Goal: Navigation & Orientation: Find specific page/section

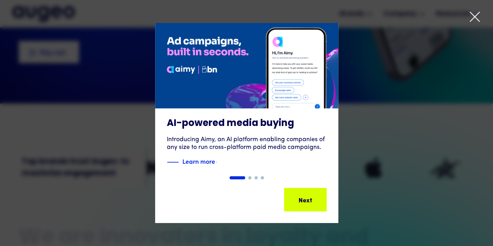
click at [474, 14] on icon at bounding box center [475, 17] width 12 height 12
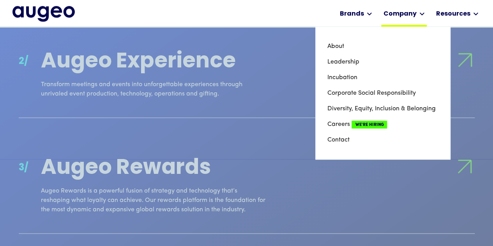
scroll to position [812, 0]
click at [340, 46] on link "About" at bounding box center [382, 47] width 111 height 16
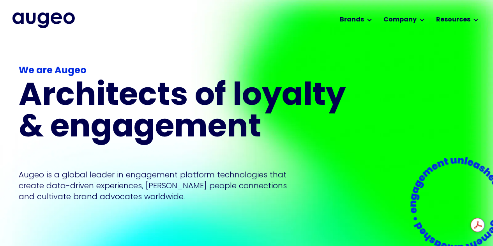
click at [59, 20] on img "home" at bounding box center [43, 20] width 62 height 16
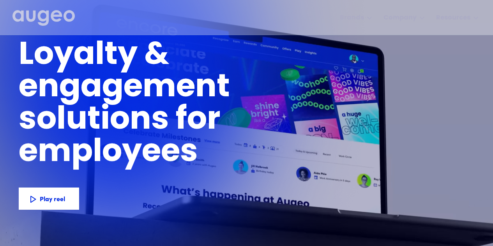
scroll to position [27, 0]
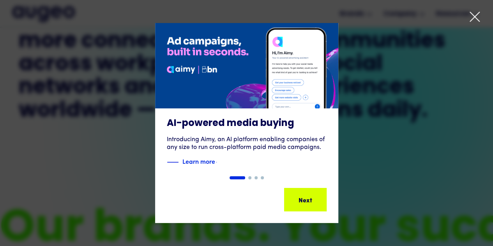
click at [473, 14] on icon at bounding box center [475, 17] width 12 height 12
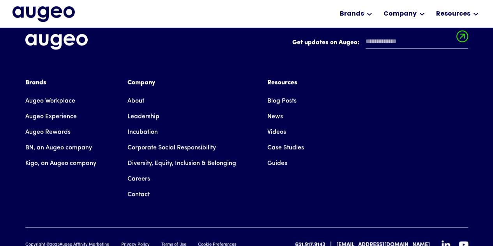
scroll to position [1783, 0]
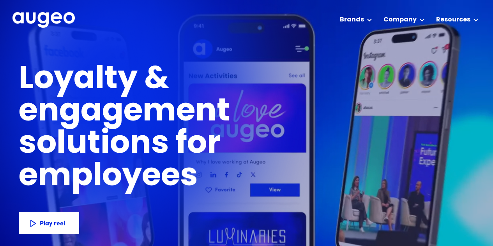
click at [126, 61] on div "Loyalty & engagement solutions for employees members customers subscribers part…" at bounding box center [187, 162] width 336 height 247
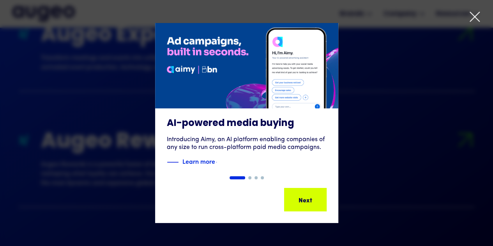
click at [479, 20] on icon at bounding box center [475, 17] width 12 height 12
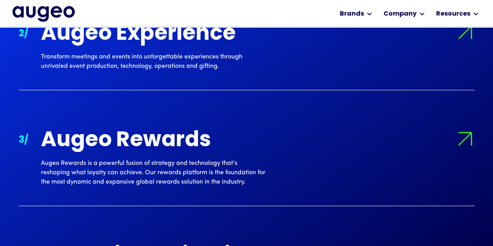
scroll to position [840, 0]
